Goal: Task Accomplishment & Management: Manage account settings

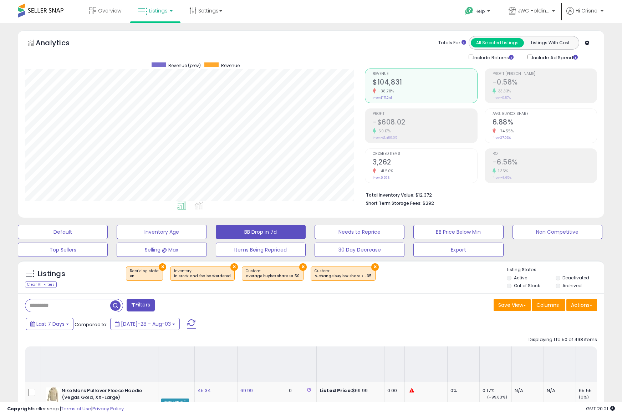
select select "**"
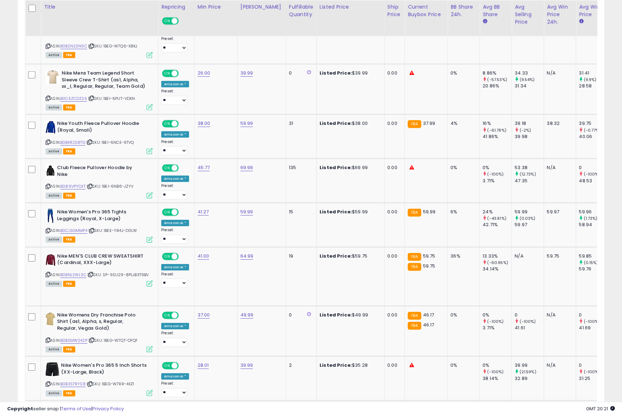
scroll to position [2025, 0]
click at [205, 178] on input "*****" at bounding box center [228, 179] width 64 height 12
type input "*****"
click button "submit" at bounding box center [268, 178] width 12 height 11
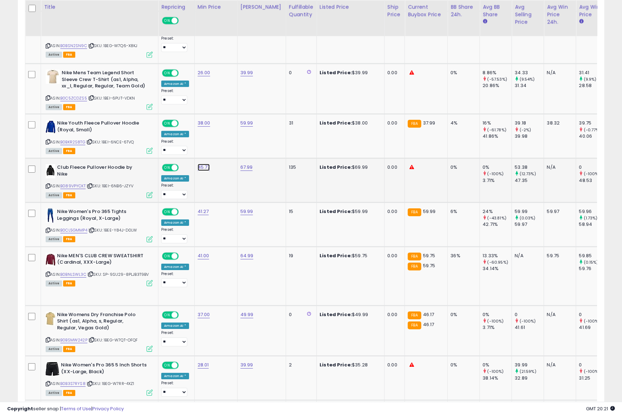
type input "*****"
click button "submit" at bounding box center [225, 178] width 12 height 11
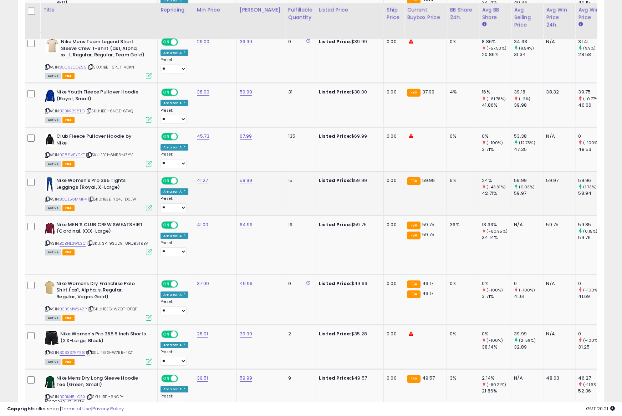
scroll to position [2059, 0]
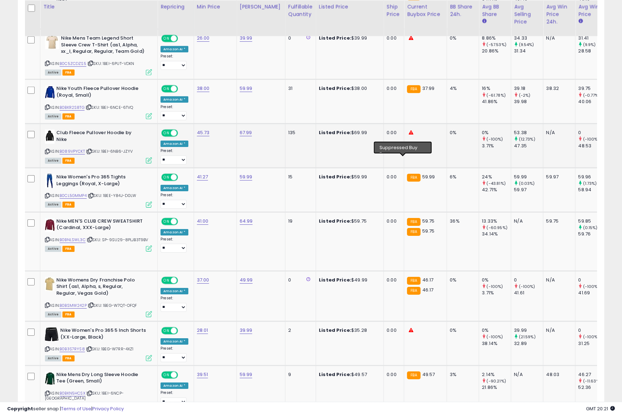
click at [409, 135] on icon at bounding box center [411, 132] width 5 height 5
click at [77, 163] on div "ASIN: B089VPYCKT | SKU: 1BEI-6NB6-JZYV Active FBA" at bounding box center [98, 146] width 107 height 33
click at [77, 155] on link "B089VPYCKT" at bounding box center [72, 151] width 25 height 6
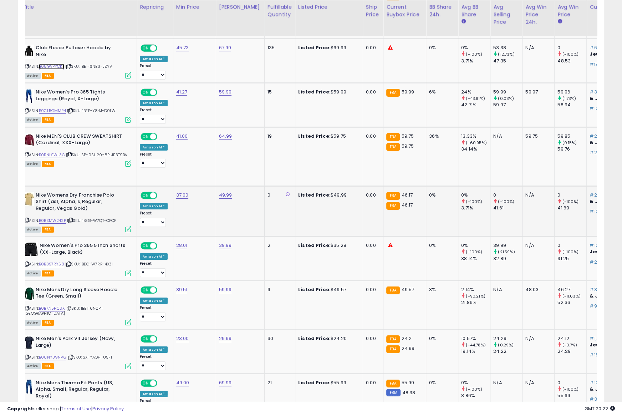
scroll to position [0, 0]
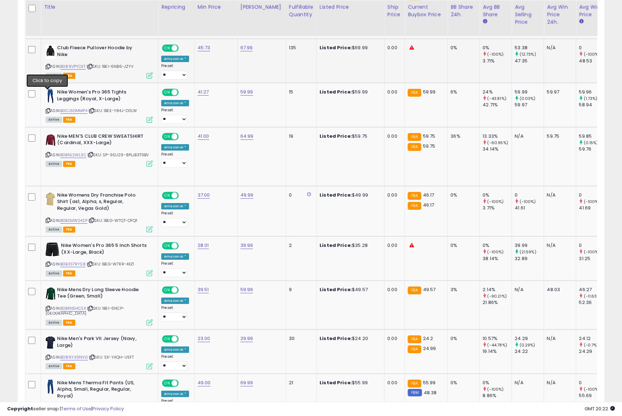
click at [47, 69] on icon at bounding box center [48, 67] width 5 height 4
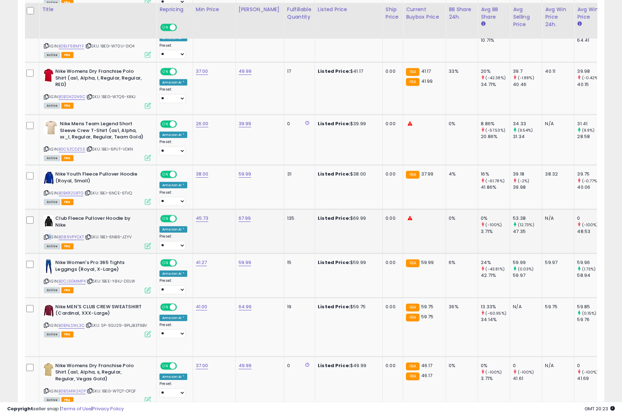
click at [172, 222] on span at bounding box center [173, 219] width 6 height 6
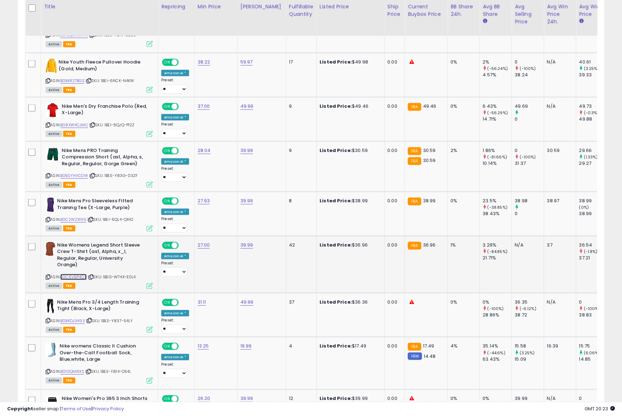
click at [71, 280] on link "B0C6V8P4QY" at bounding box center [73, 277] width 26 height 6
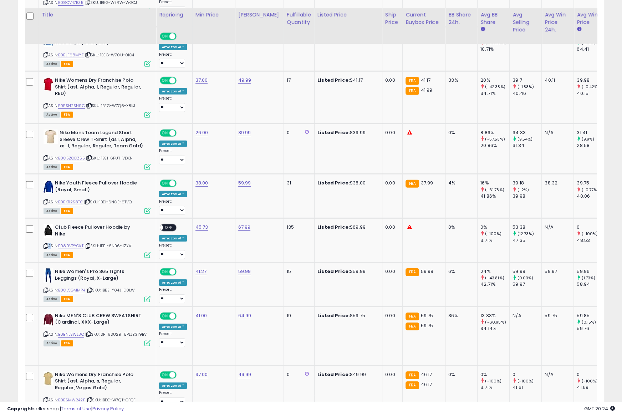
scroll to position [1973, 0]
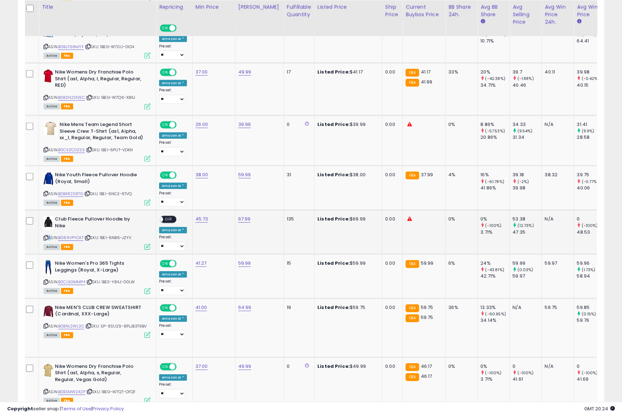
click at [165, 223] on span "OFF" at bounding box center [168, 220] width 11 height 6
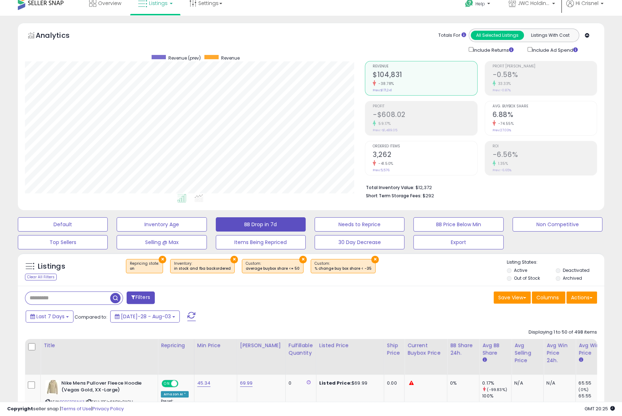
scroll to position [0, 0]
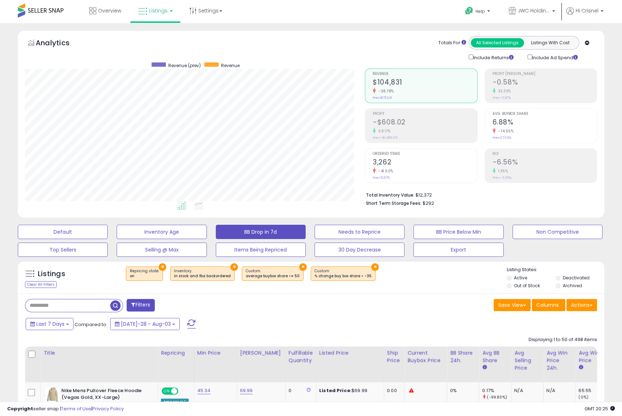
click at [430, 301] on div "Save View Save As New View Columns Actions [GEOGRAPHIC_DATA]" at bounding box center [457, 306] width 292 height 14
click at [411, 320] on div "Last 7 Days Compared to: [DATE]-28 - Aug-03" at bounding box center [238, 325] width 429 height 16
click at [108, 231] on button "Inventory Age" at bounding box center [63, 232] width 90 height 14
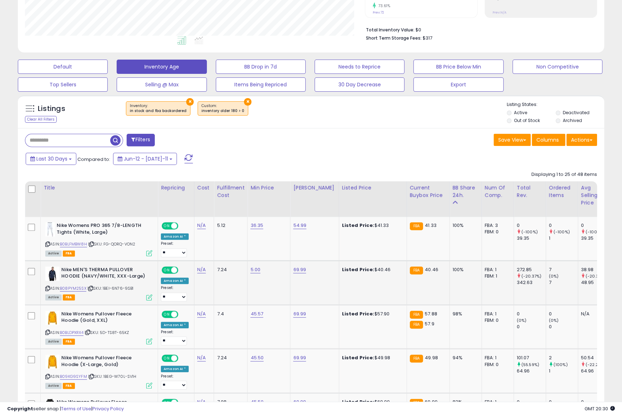
scroll to position [169, 0]
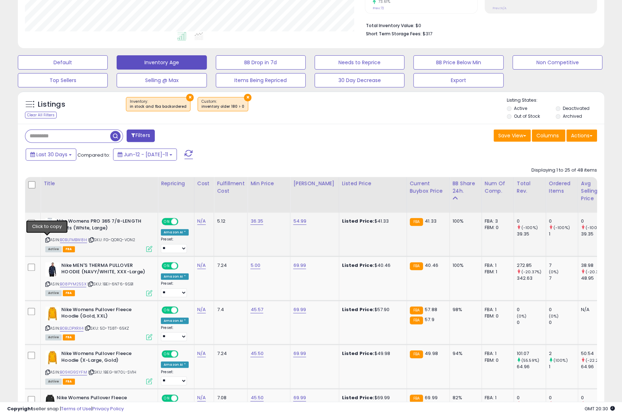
click at [47, 241] on icon at bounding box center [47, 240] width 5 height 4
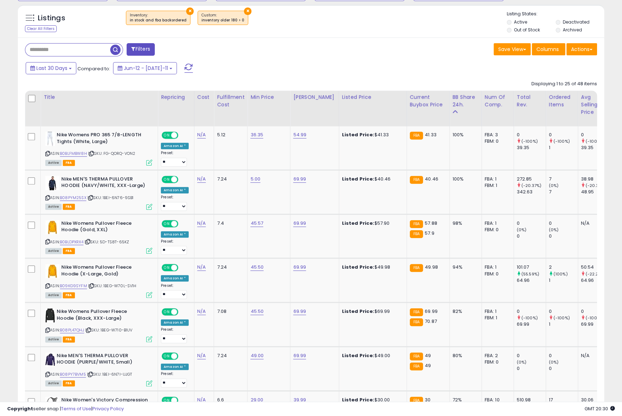
scroll to position [256, 0]
click at [79, 153] on link "B0BLFMBW8H" at bounding box center [73, 153] width 27 height 6
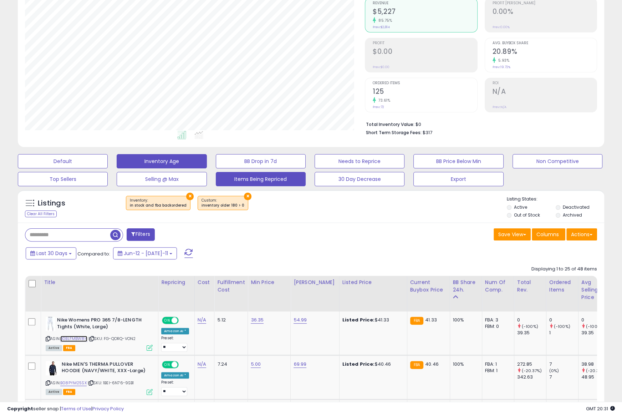
scroll to position [0, 0]
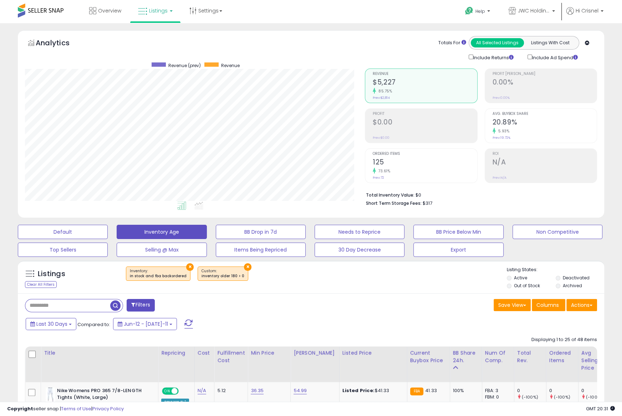
click at [108, 229] on button "BB Drop in 7d" at bounding box center [63, 232] width 90 height 14
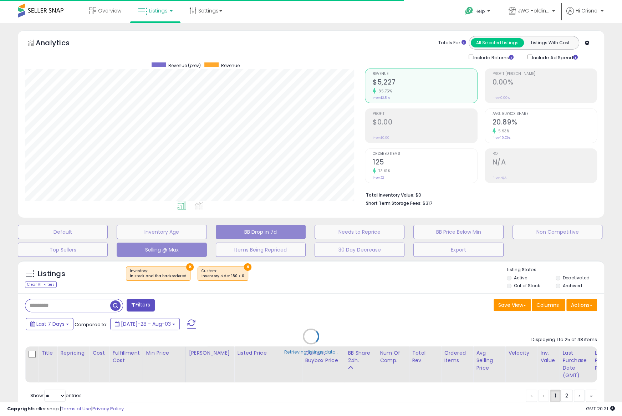
select select "**"
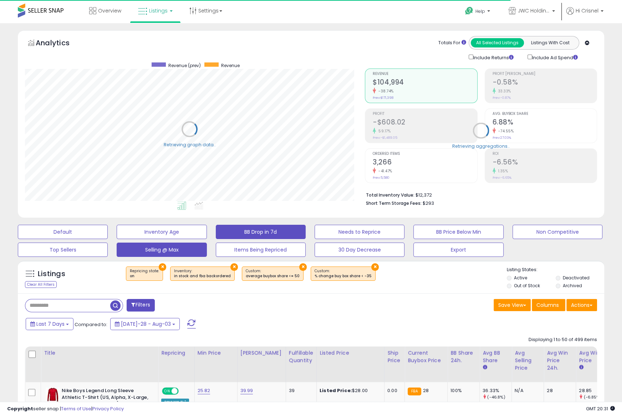
click at [108, 239] on button "Selling @ Max" at bounding box center [63, 232] width 90 height 14
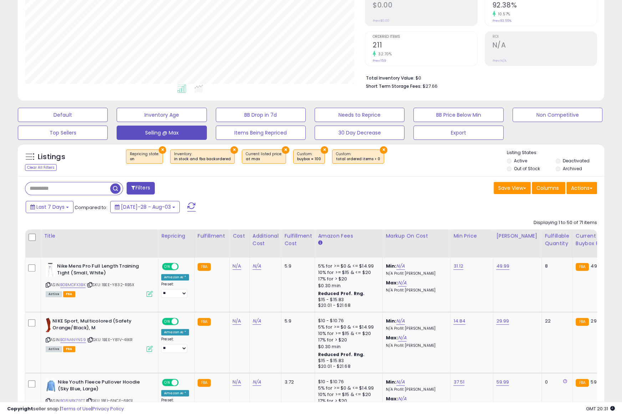
scroll to position [0, 1]
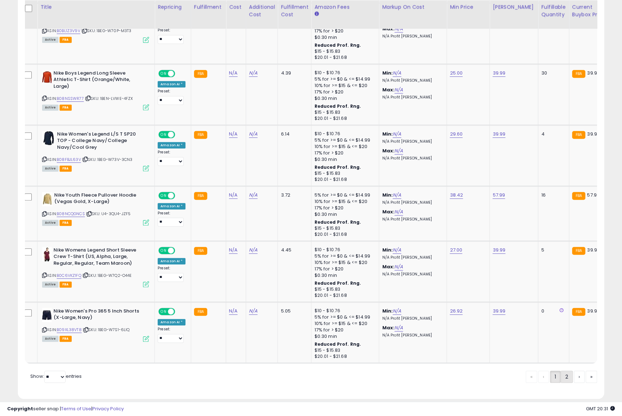
click at [586, 371] on link "2" at bounding box center [591, 377] width 11 height 12
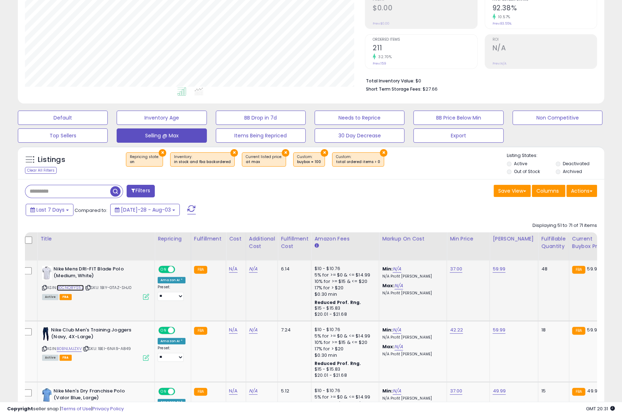
click at [72, 288] on link "B0CNQ8YS52" at bounding box center [70, 288] width 27 height 6
drag, startPoint x: 342, startPoint y: 193, endPoint x: 426, endPoint y: 40, distance: 174.9
click at [342, 192] on div "Save View Save As New View Update Current View Columns Actions Import Import Wa…" at bounding box center [457, 192] width 292 height 14
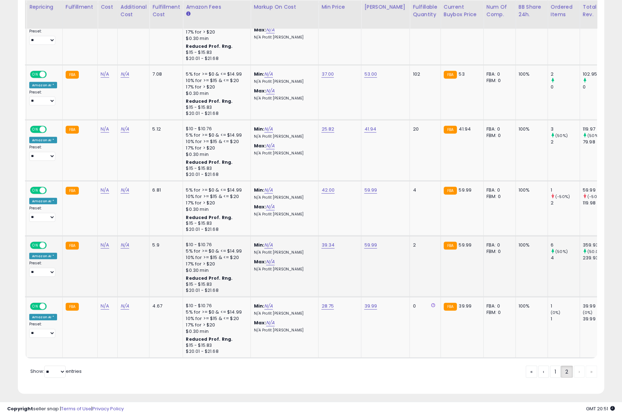
scroll to position [0, 90]
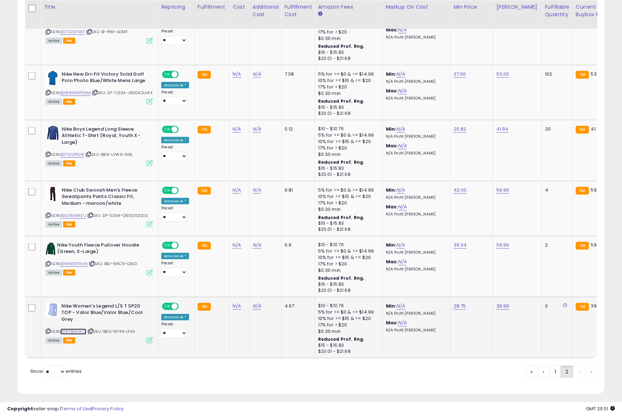
click at [80, 329] on link "B08FBHH3V2" at bounding box center [73, 332] width 26 height 6
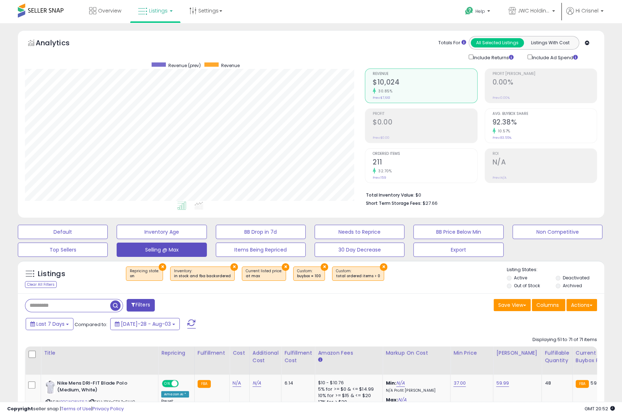
click at [453, 306] on div "Save View Save As New View Update Current View Columns Actions Import Import Wa…" at bounding box center [457, 306] width 292 height 14
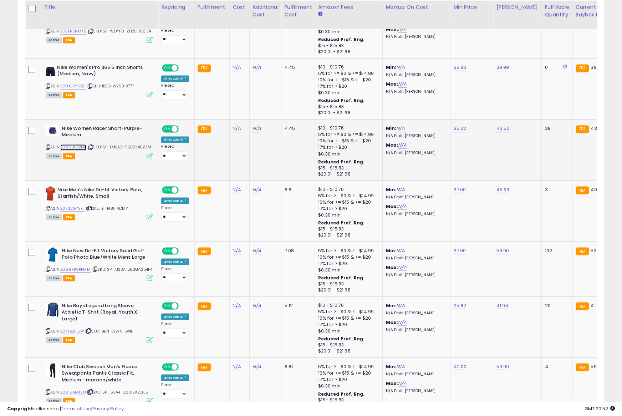
click at [78, 145] on link "B006LRQ2DK" at bounding box center [73, 147] width 26 height 6
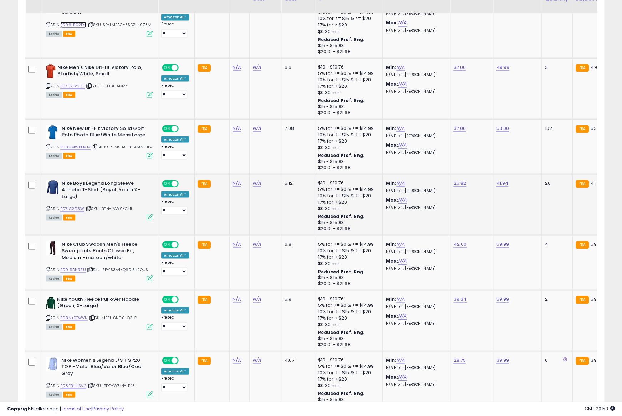
scroll to position [1248, 0]
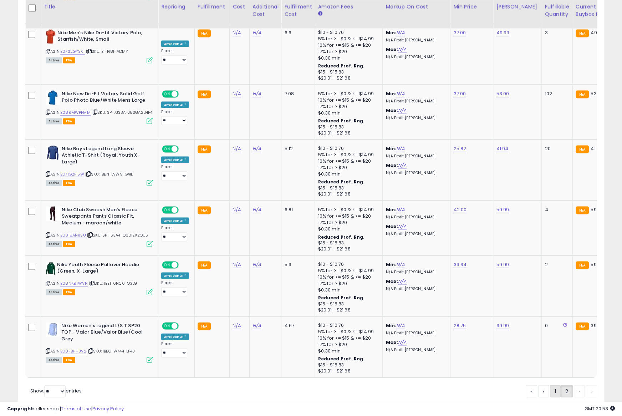
click at [574, 388] on link "1" at bounding box center [579, 391] width 11 height 12
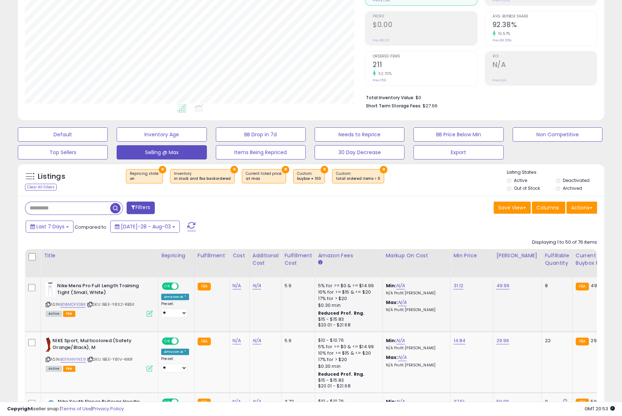
scroll to position [100, 0]
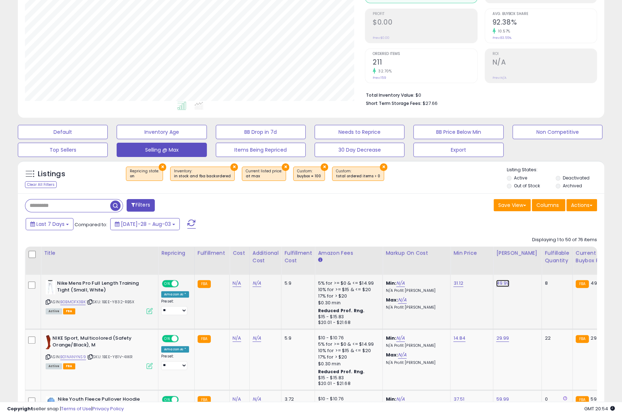
click at [503, 281] on link "49.99" at bounding box center [502, 283] width 13 height 7
type input "**"
click button "submit" at bounding box center [523, 266] width 12 height 11
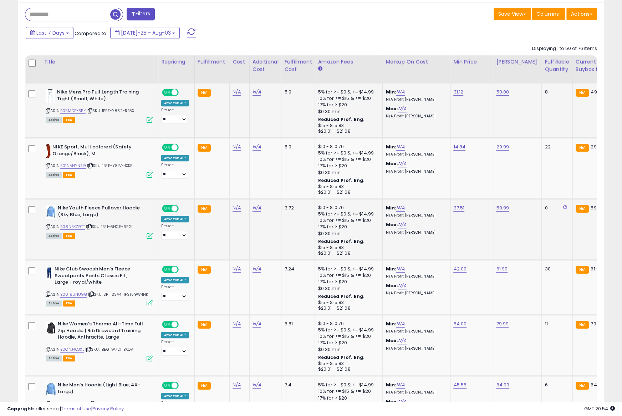
scroll to position [300, 0]
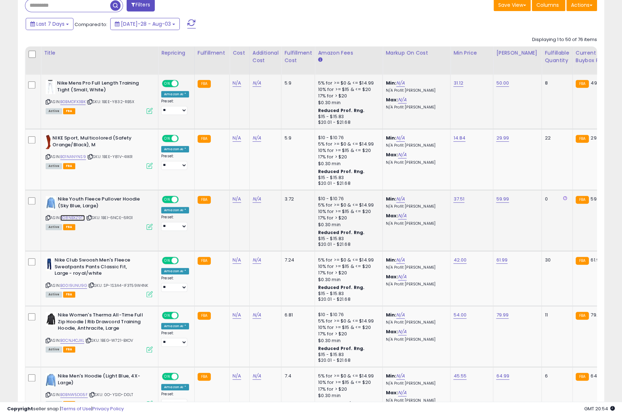
click at [76, 216] on link "B08NBXZ9TT" at bounding box center [72, 218] width 25 height 6
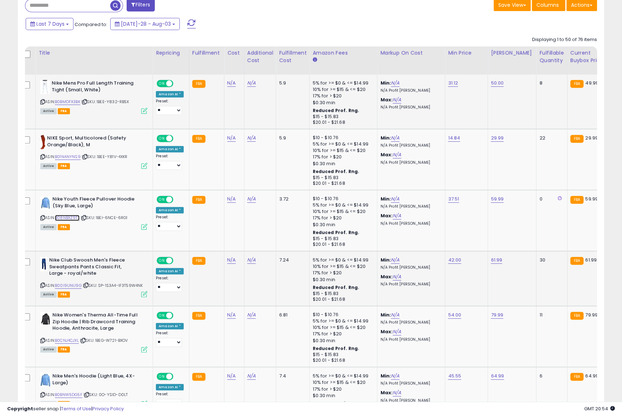
scroll to position [0, 5]
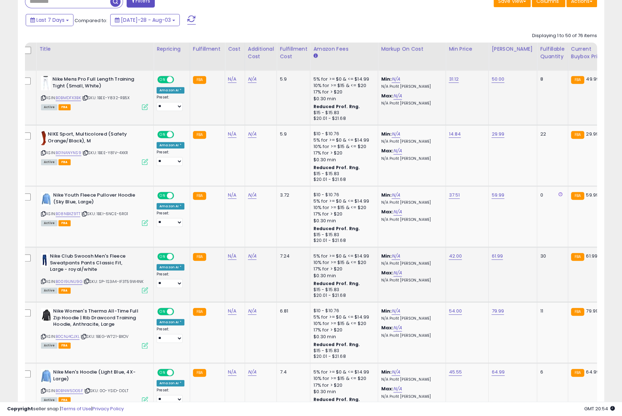
click at [66, 286] on div "ASIN: B00I9UNU9G | SKU: SP-1S3A4-IF3T59W4NK Active FBA" at bounding box center [94, 273] width 107 height 40
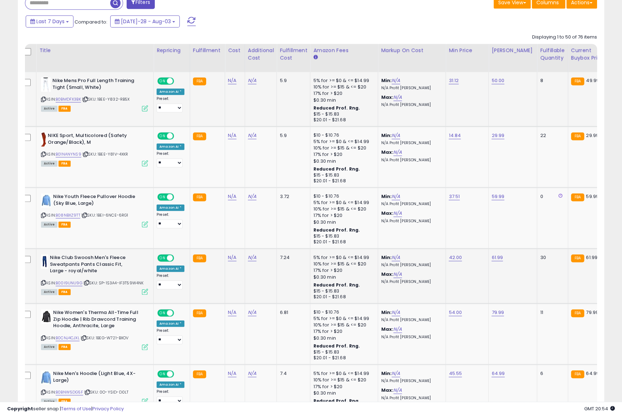
scroll to position [302, 0]
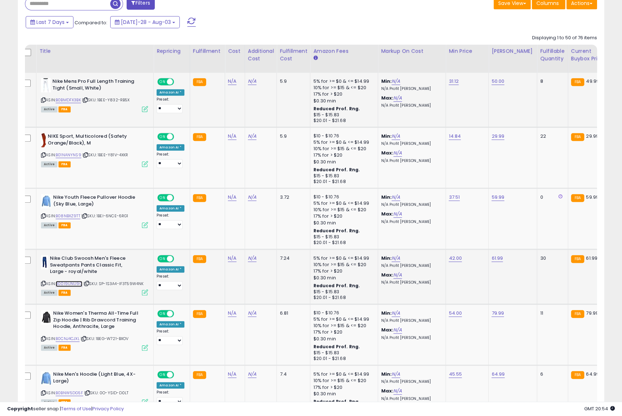
click at [76, 283] on link "B00I9UNU9G" at bounding box center [69, 284] width 27 height 6
click at [559, 194] on icon at bounding box center [561, 196] width 4 height 5
click at [559, 195] on icon at bounding box center [561, 196] width 4 height 5
click at [74, 283] on link "B00I9UNU9G" at bounding box center [69, 284] width 27 height 6
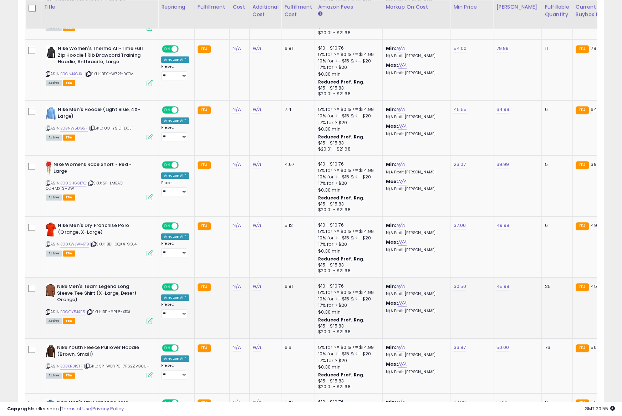
scroll to position [0, 2]
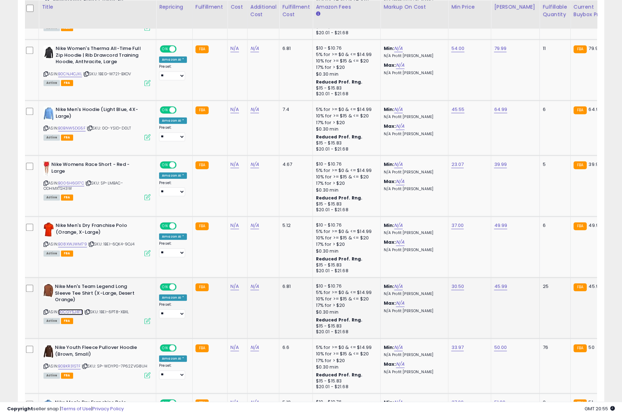
click at [69, 309] on link "B0CGY5J4F5" at bounding box center [70, 312] width 25 height 6
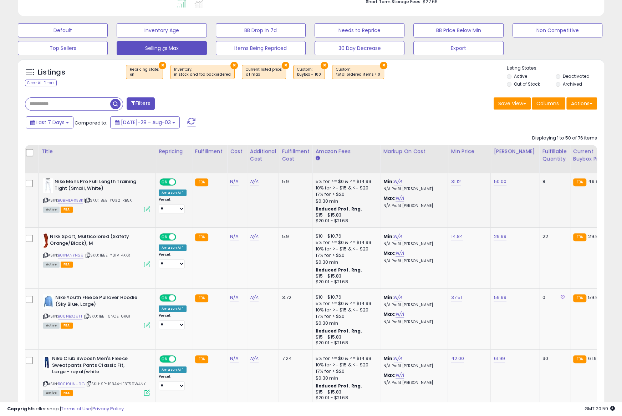
scroll to position [0, 0]
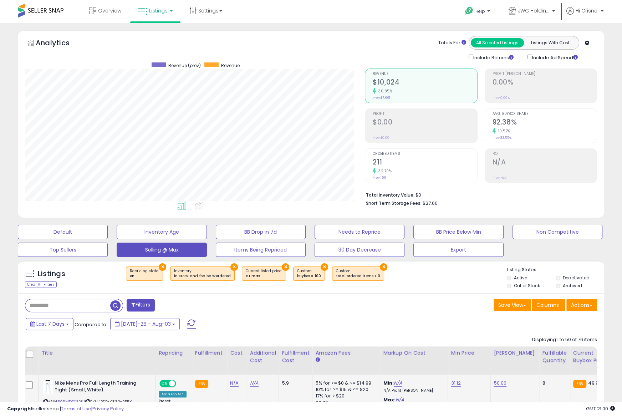
click at [444, 272] on div "× Repricing state : on × Inventory × at max" at bounding box center [312, 277] width 390 height 20
click at [108, 234] on button "BB Price Below Min" at bounding box center [63, 232] width 90 height 14
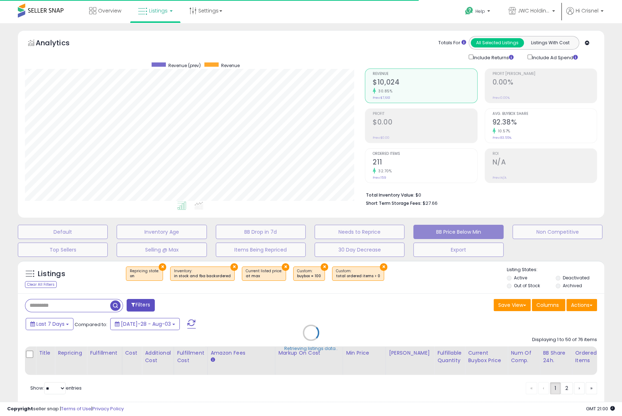
select select "**"
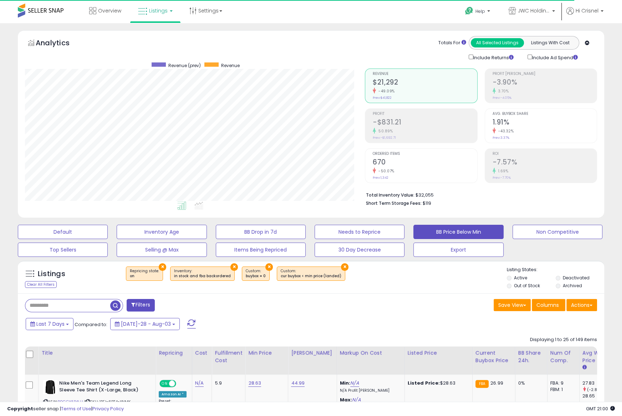
scroll to position [146, 340]
click at [366, 332] on div "Last 7 Days Compared to: [DATE]-28 - Aug-03" at bounding box center [238, 325] width 429 height 16
drag, startPoint x: 390, startPoint y: 315, endPoint x: 237, endPoint y: 64, distance: 294.0
